Goal: Navigation & Orientation: Find specific page/section

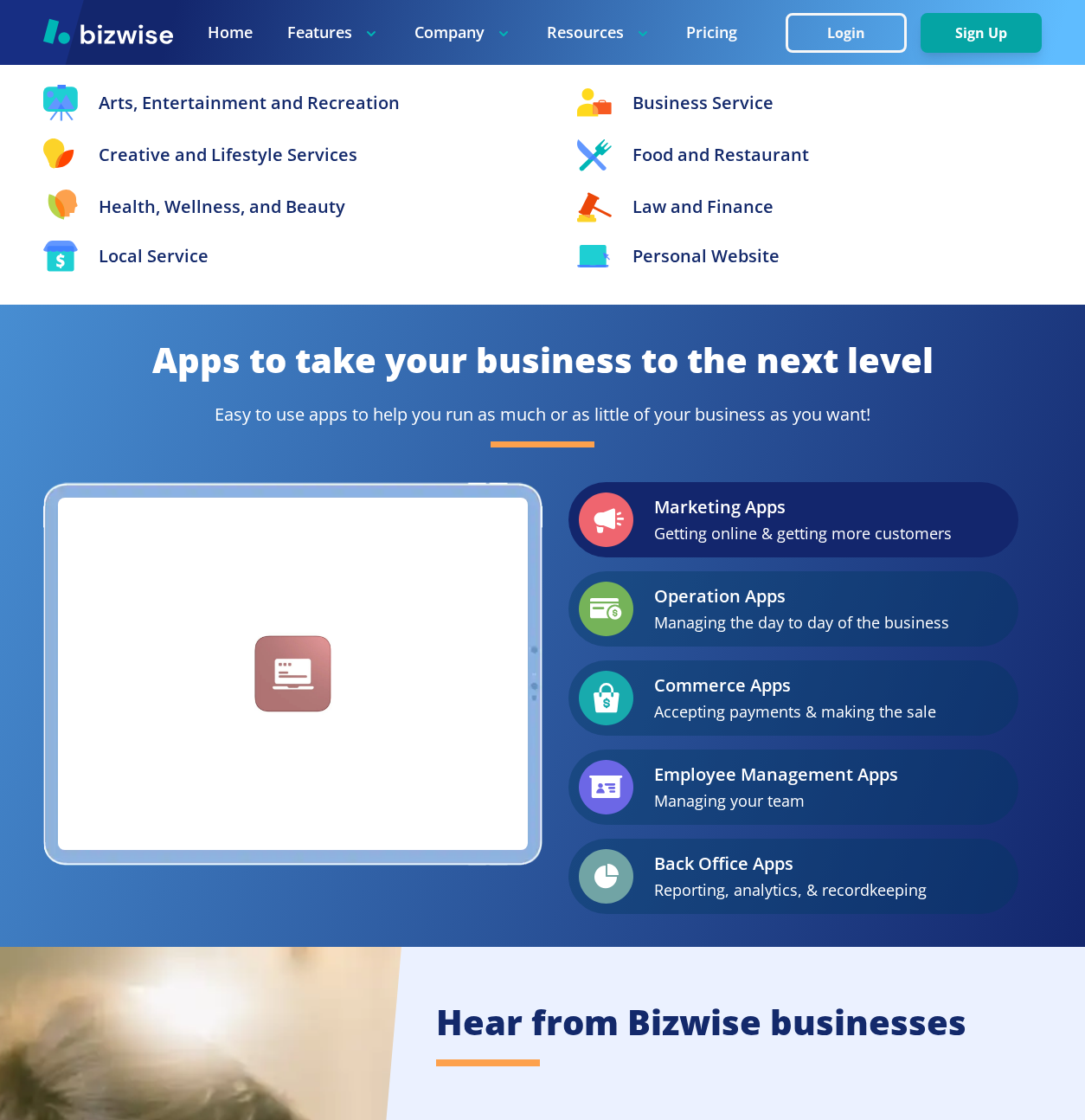
scroll to position [3082, 0]
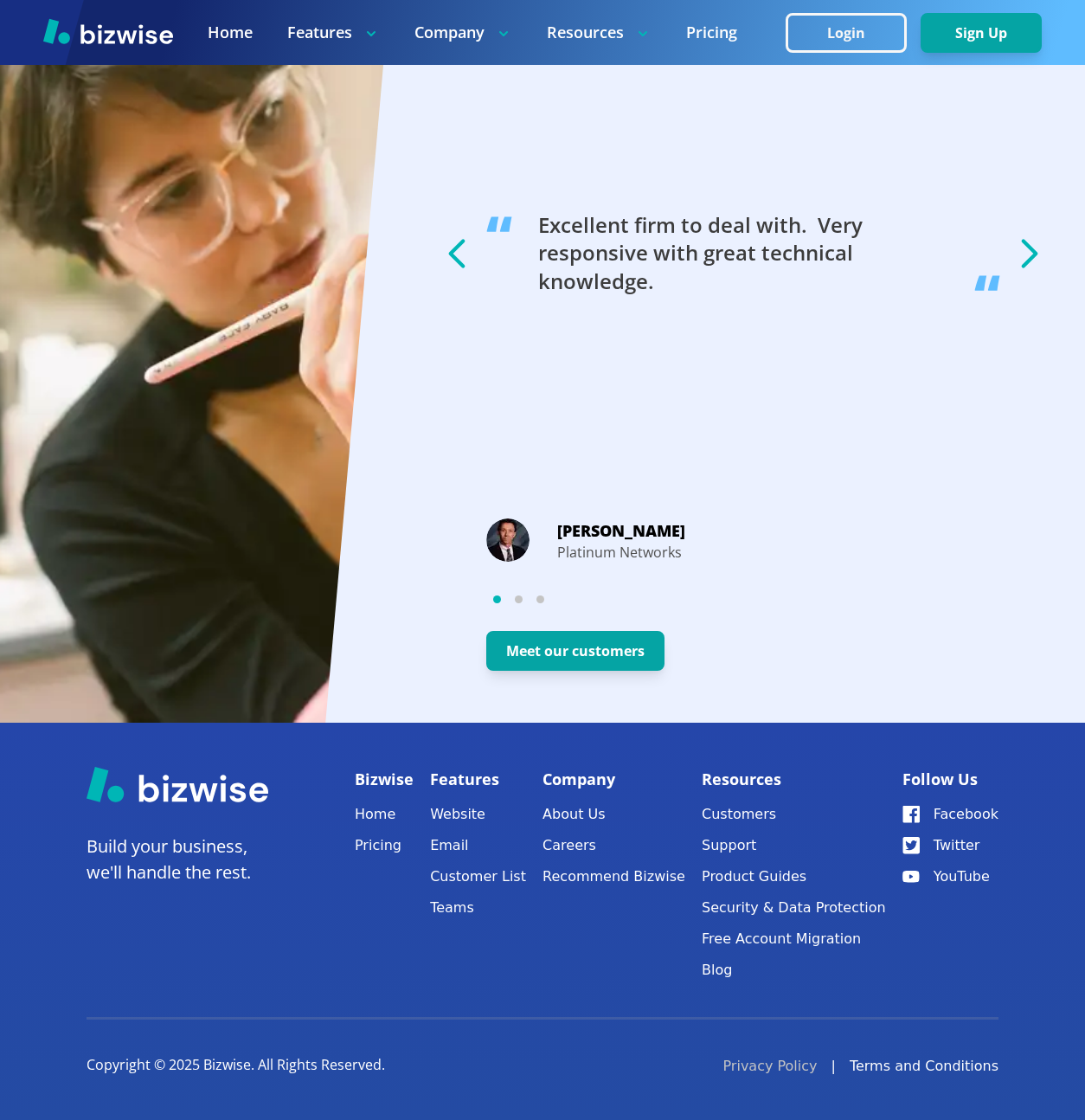
click at [817, 1059] on link "Privacy Policy" at bounding box center [770, 1067] width 94 height 21
